Goal: Task Accomplishment & Management: Complete application form

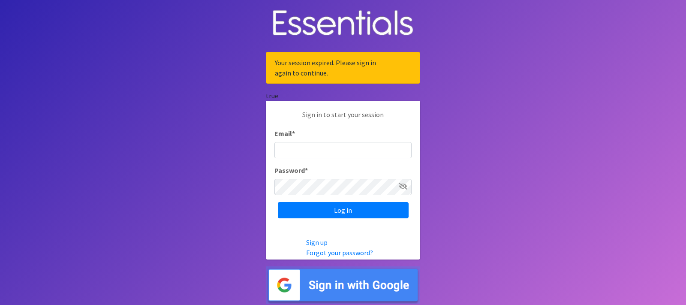
click at [312, 155] on input "Email *" at bounding box center [342, 150] width 137 height 16
click at [310, 158] on input "Email *" at bounding box center [342, 150] width 137 height 16
type input "[EMAIL_ADDRESS][DOMAIN_NAME]"
click at [402, 189] on icon at bounding box center [403, 186] width 9 height 7
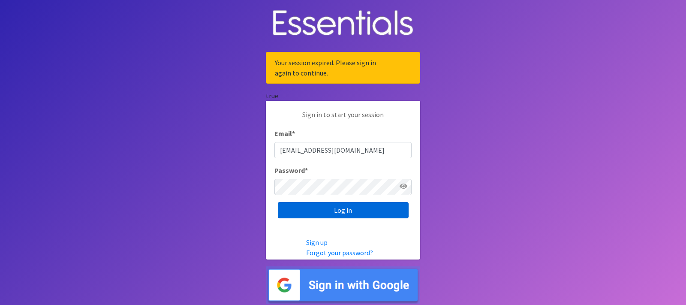
click at [336, 216] on input "Log in" at bounding box center [343, 210] width 131 height 16
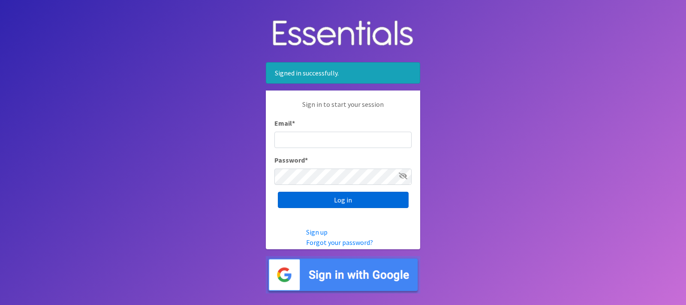
click at [339, 206] on input "Log in" at bounding box center [343, 200] width 131 height 16
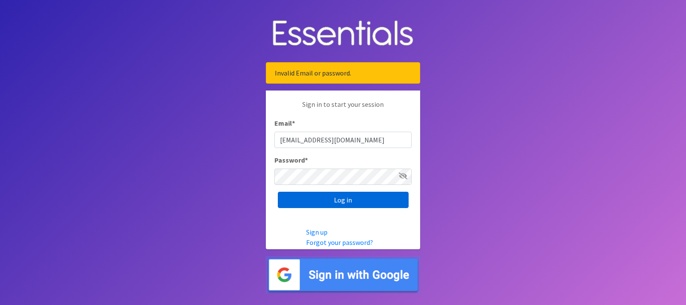
type input "[EMAIL_ADDRESS][DOMAIN_NAME]"
click at [348, 207] on input "Log in" at bounding box center [343, 200] width 131 height 16
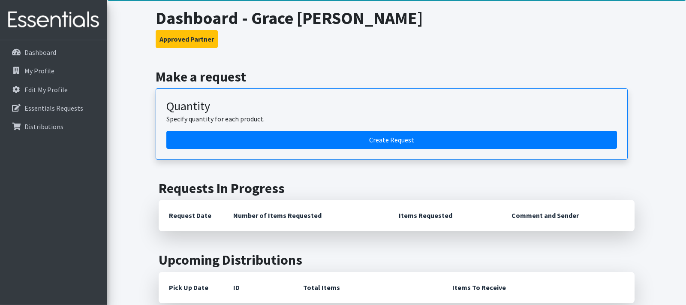
scroll to position [44, 0]
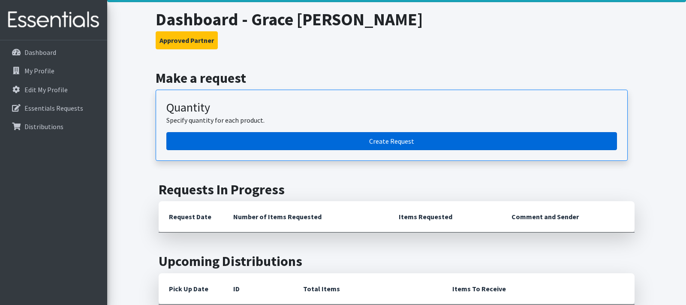
click at [367, 144] on link "Create Request" at bounding box center [391, 141] width 450 height 18
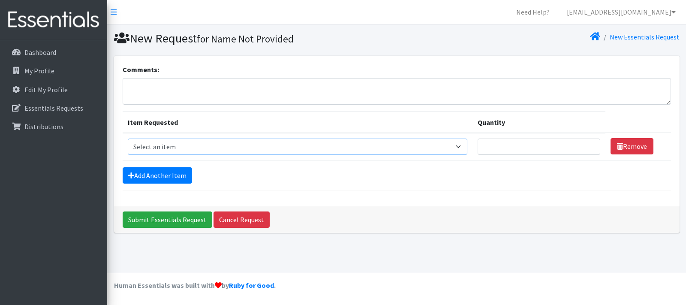
click at [128, 138] on select "Select an item Adult Briefs (Large/X-Large) Adult Briefs (Medium/Large) Adult B…" at bounding box center [298, 146] width 340 height 16
select select "4561"
click option "Kids (Size 1)" at bounding box center [0, 0] width 0 height 0
click at [166, 178] on link "Add Another Item" at bounding box center [157, 175] width 69 height 16
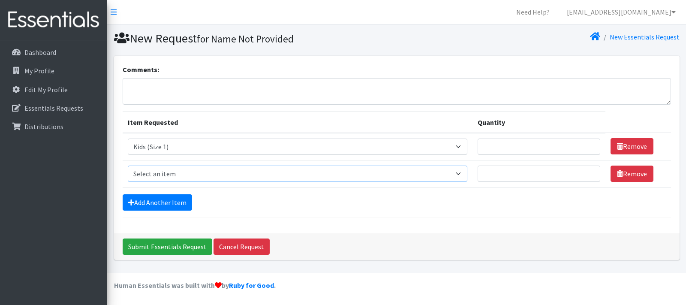
click at [128, 165] on select "Select an item Adult Briefs (Large/X-Large) Adult Briefs (Medium/Large) Adult B…" at bounding box center [298, 173] width 340 height 16
select select "4562"
click option "Kids (Size 2)" at bounding box center [0, 0] width 0 height 0
click at [165, 200] on link "Add Another Item" at bounding box center [157, 202] width 69 height 16
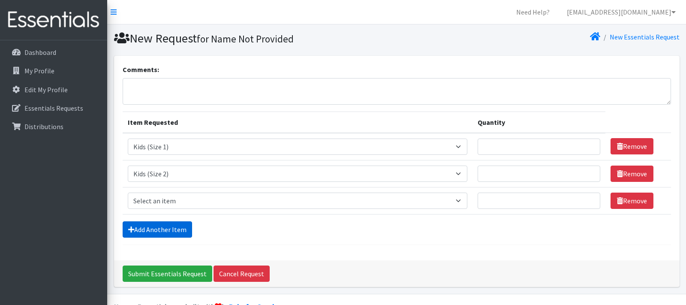
scroll to position [21, 0]
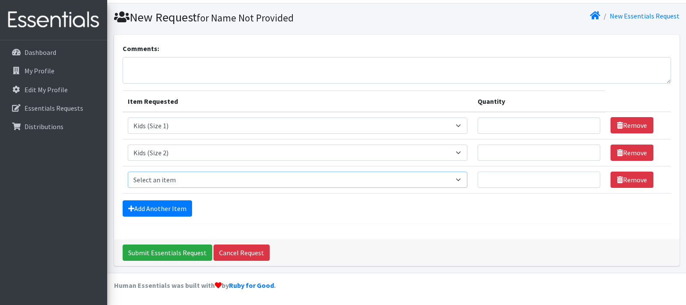
click at [128, 171] on select "Select an item Adult Briefs (Large/X-Large) Adult Briefs (Medium/Large) Adult B…" at bounding box center [298, 179] width 340 height 16
select select "4566"
click option "Kids (Size 3)" at bounding box center [0, 0] width 0 height 0
click at [159, 207] on link "Add Another Item" at bounding box center [157, 208] width 69 height 16
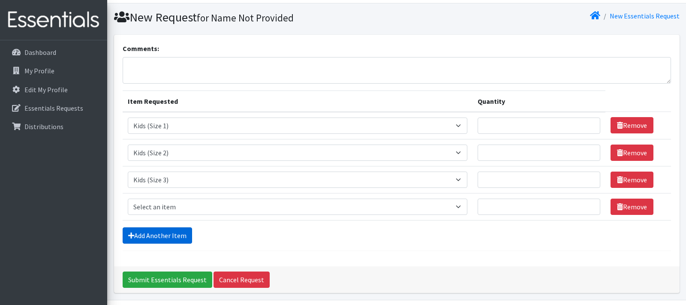
scroll to position [48, 0]
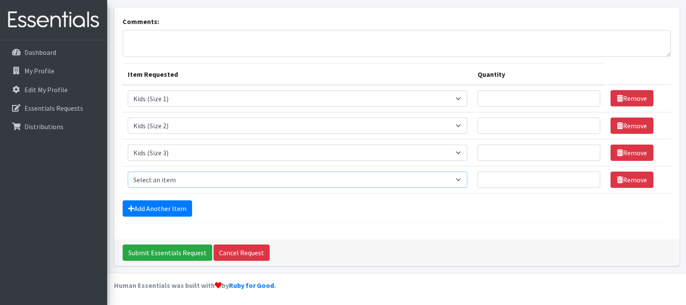
click at [128, 171] on select "Select an item Adult Briefs (Large/X-Large) Adult Briefs (Medium/Large) Adult B…" at bounding box center [298, 179] width 340 height 16
select select "4567"
click option "Kids (Size 4)" at bounding box center [0, 0] width 0 height 0
click at [161, 207] on link "Add Another Item" at bounding box center [157, 208] width 69 height 16
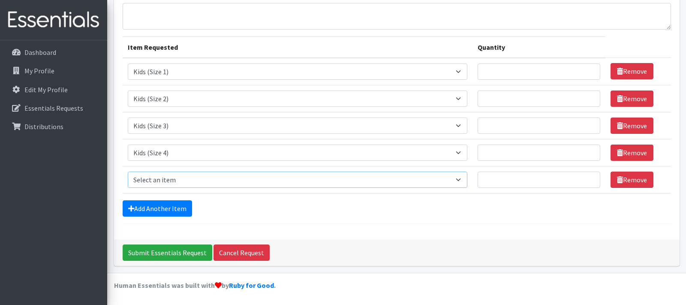
click at [128, 171] on select "Select an item Adult Briefs (Large/X-Large) Adult Briefs (Medium/Large) Adult B…" at bounding box center [298, 179] width 340 height 16
select select "4568"
click option "Kids (Size 5)" at bounding box center [0, 0] width 0 height 0
click at [168, 205] on link "Add Another Item" at bounding box center [157, 208] width 69 height 16
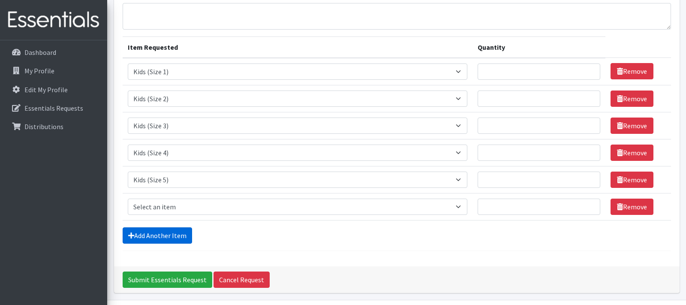
scroll to position [102, 0]
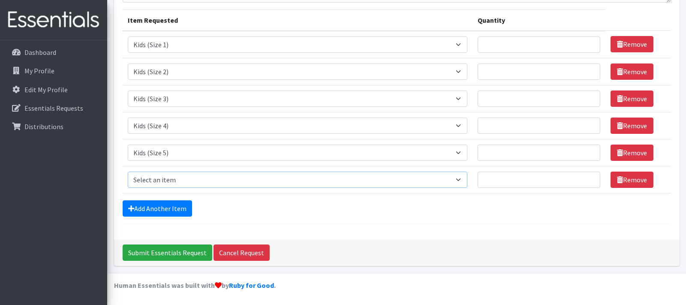
click at [128, 171] on select "Select an item Adult Briefs (Large/X-Large) Adult Briefs (Medium/Large) Adult B…" at bounding box center [298, 179] width 340 height 16
select select "4572"
click option "Kids (Size 6)" at bounding box center [0, 0] width 0 height 0
click at [174, 208] on link "Add Another Item" at bounding box center [157, 208] width 69 height 16
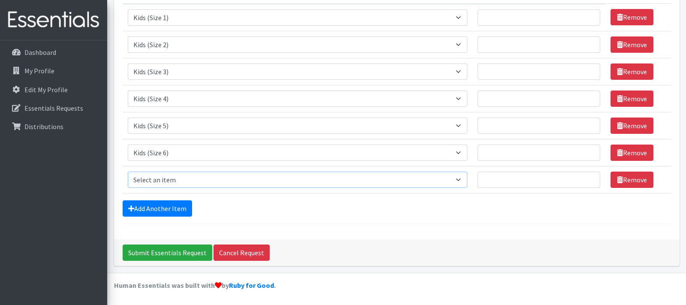
click at [128, 171] on select "Select an item Adult Briefs (Large/X-Large) Adult Briefs (Medium/Large) Adult B…" at bounding box center [298, 179] width 340 height 16
select select "13208"
click option "Kids (Size 7)" at bounding box center [0, 0] width 0 height 0
click at [173, 205] on link "Add Another Item" at bounding box center [157, 208] width 69 height 16
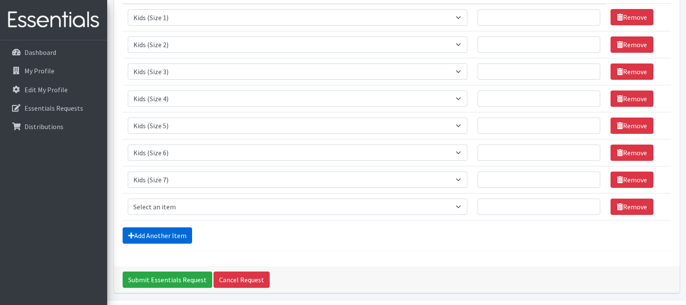
scroll to position [156, 0]
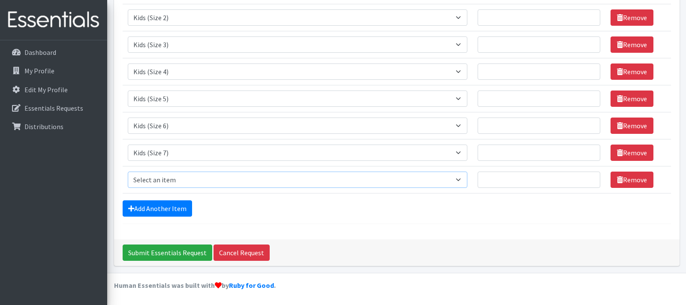
click at [128, 171] on select "Select an item Adult Briefs (Large/X-Large) Adult Briefs (Medium/Large) Adult B…" at bounding box center [298, 179] width 340 height 16
select select "4573"
click option "Kids Pull-Ups (2T-3T)" at bounding box center [0, 0] width 0 height 0
click at [177, 210] on link "Add Another Item" at bounding box center [157, 208] width 69 height 16
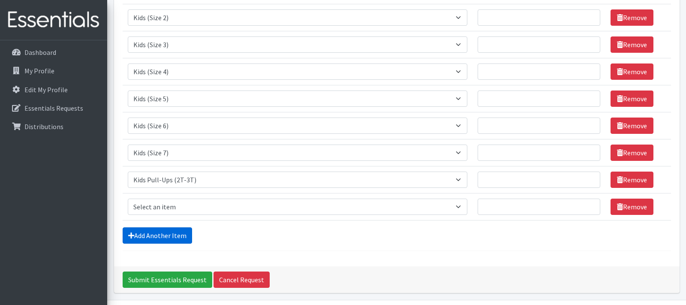
scroll to position [183, 0]
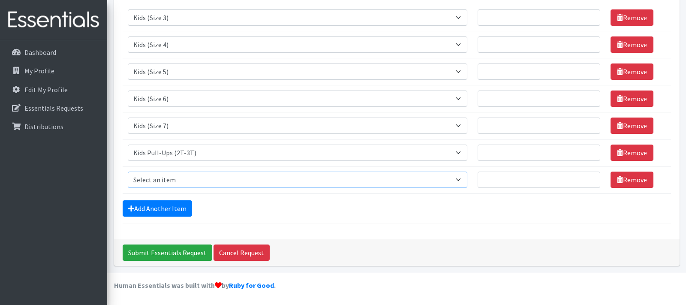
click at [128, 171] on select "Select an item Adult Briefs (Large/X-Large) Adult Briefs (Medium/Large) Adult B…" at bounding box center [298, 179] width 340 height 16
select select "4558"
click option "Wipes (Baby)" at bounding box center [0, 0] width 0 height 0
click at [491, 181] on input "Quantity" at bounding box center [538, 179] width 122 height 16
type input "25"
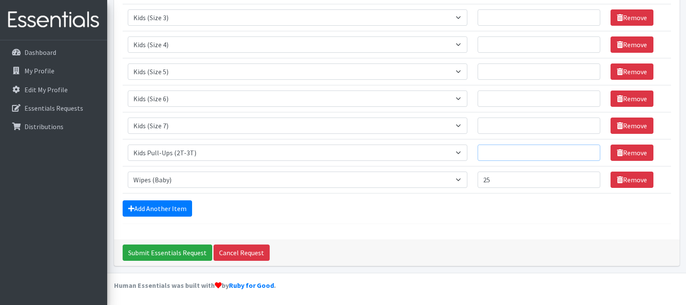
click at [494, 150] on input "Quantity" at bounding box center [538, 152] width 122 height 16
type input "50"
click at [511, 127] on input "Quantity" at bounding box center [538, 125] width 122 height 16
type input "150"
click at [509, 99] on input "Quantity" at bounding box center [538, 98] width 122 height 16
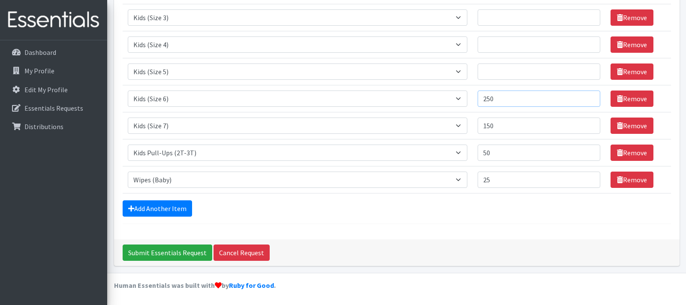
type input "250"
click at [516, 72] on input "Quantity" at bounding box center [538, 71] width 122 height 16
type input "250"
click at [509, 43] on input "Quantity" at bounding box center [538, 44] width 122 height 16
type input "200"
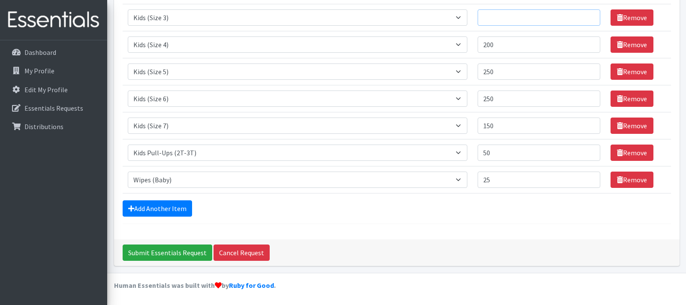
click at [508, 19] on input "Quantity" at bounding box center [538, 17] width 122 height 16
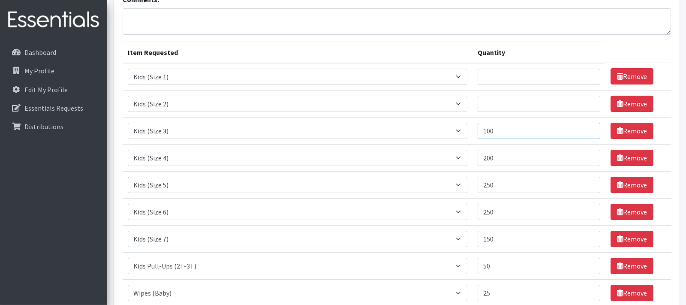
scroll to position [52, 0]
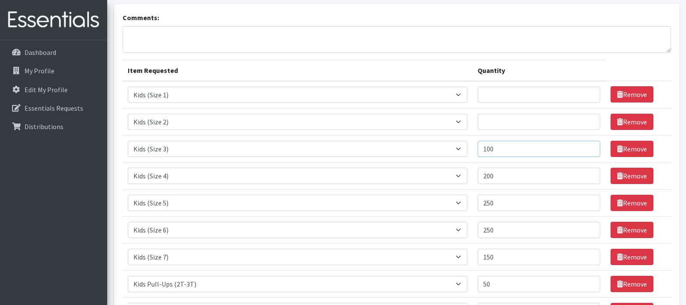
type input "100"
click at [488, 125] on input "Quantity" at bounding box center [538, 122] width 122 height 16
type input "100"
click at [503, 97] on input "Quantity" at bounding box center [538, 95] width 122 height 16
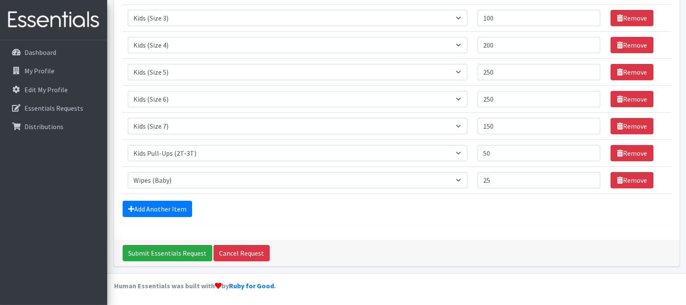
scroll to position [183, 0]
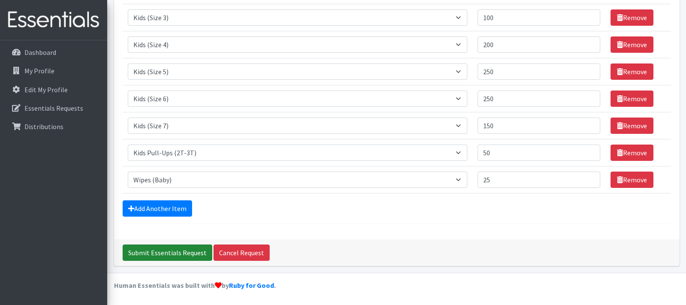
type input "100"
click at [175, 253] on input "Submit Essentials Request" at bounding box center [168, 252] width 90 height 16
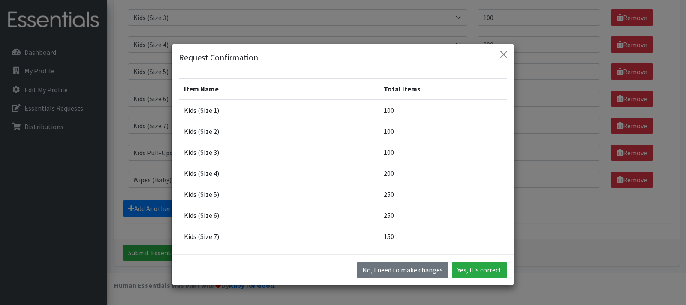
scroll to position [51, 0]
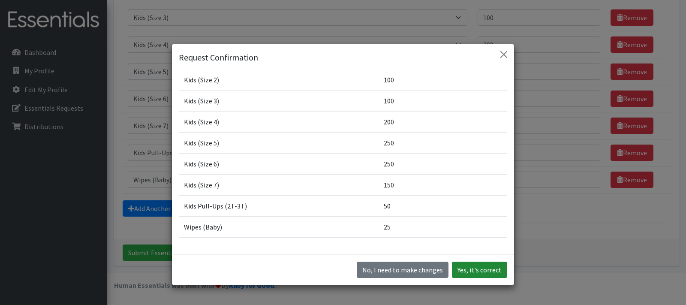
click at [476, 269] on button "Yes, it's correct" at bounding box center [479, 269] width 55 height 16
